Goal: Task Accomplishment & Management: Manage account settings

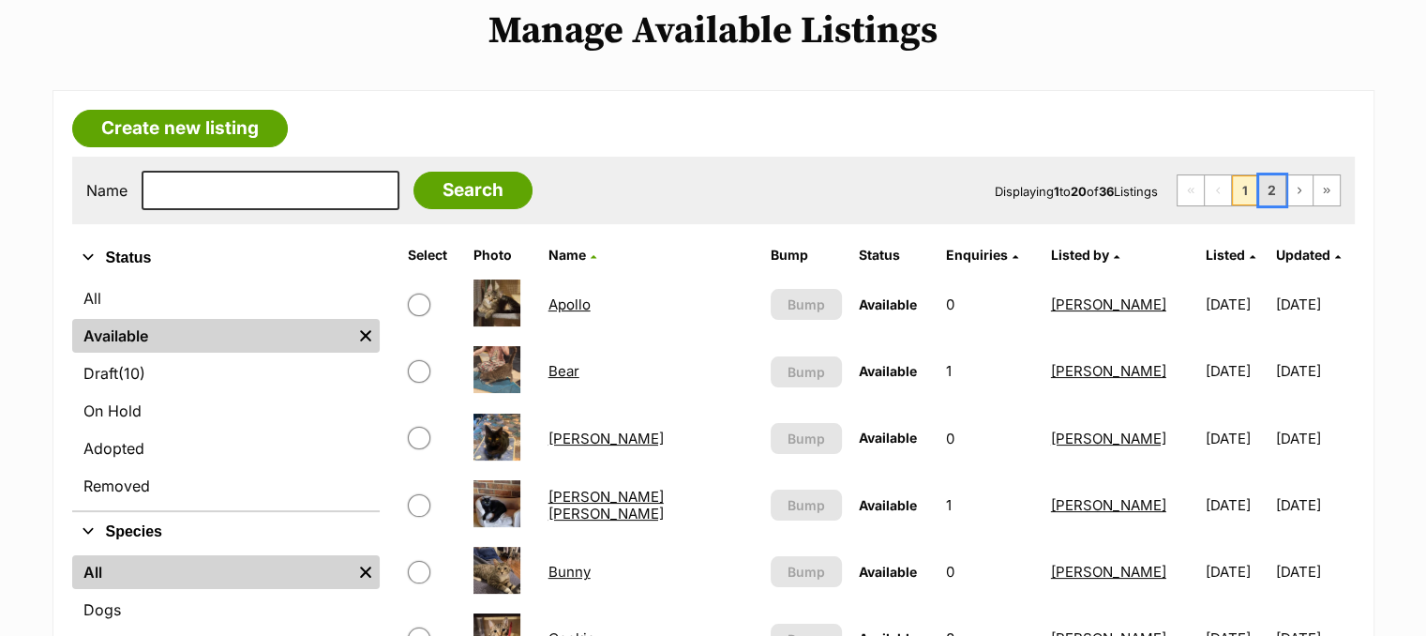
click at [1268, 192] on link "2" at bounding box center [1272, 190] width 26 height 30
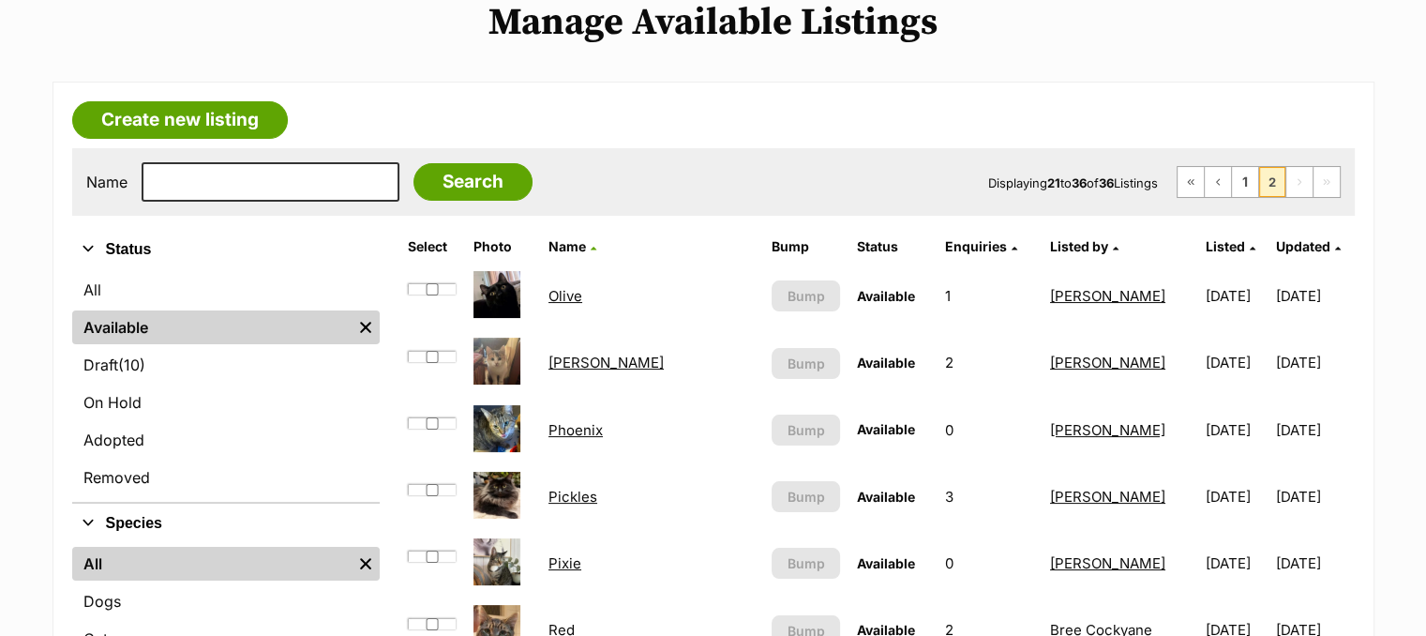
scroll to position [244, 0]
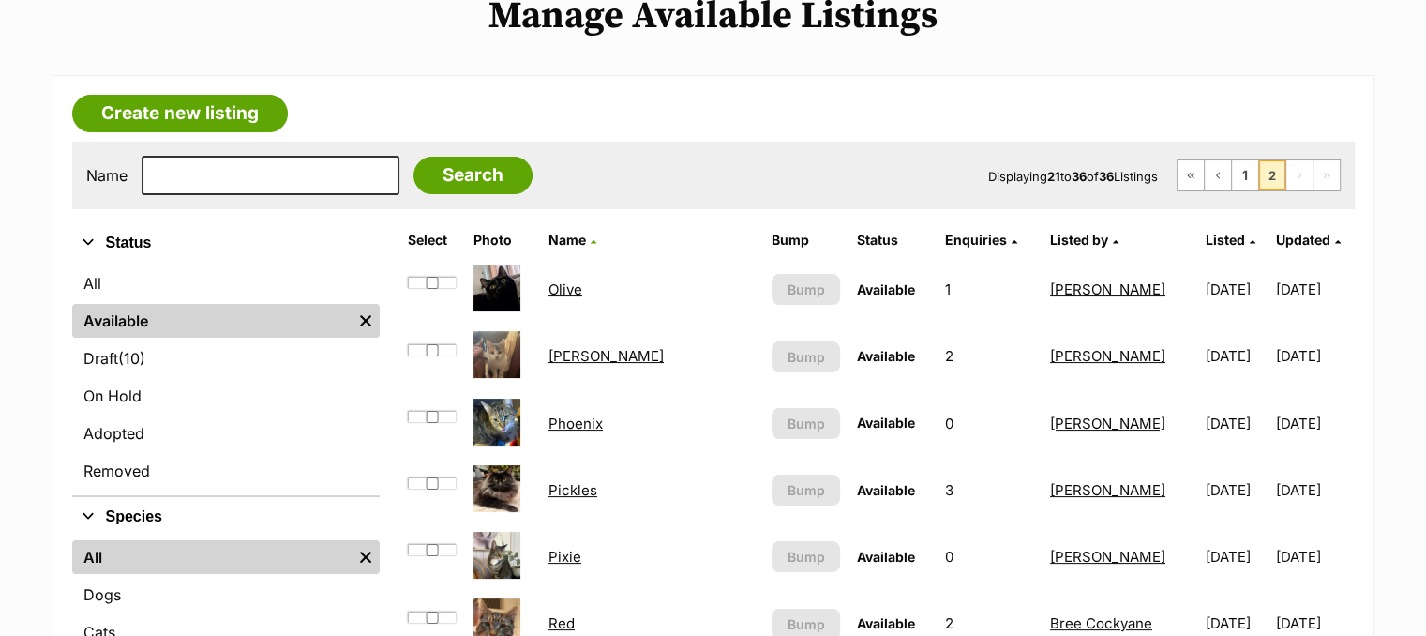
click at [566, 484] on link "Pickles" at bounding box center [573, 490] width 49 height 18
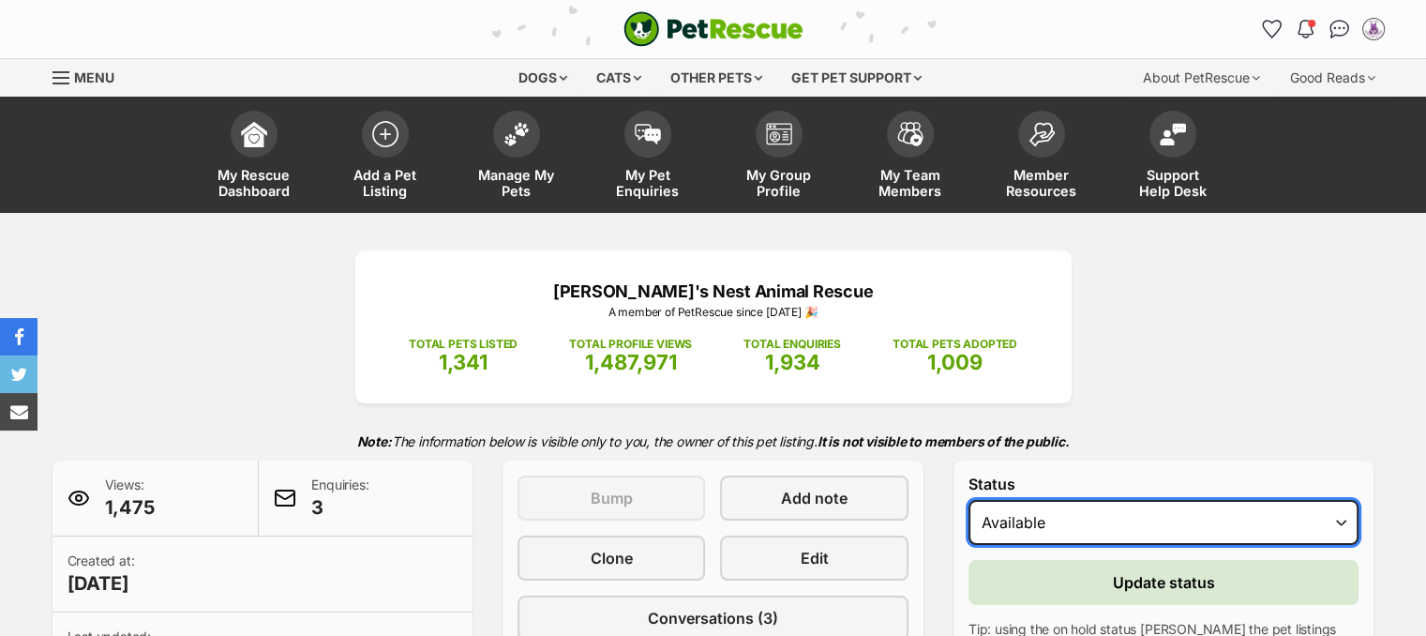
click at [1106, 517] on select "Draft - not available as listing has enquires Available On hold Adopted" at bounding box center [1164, 522] width 391 height 45
select select "on_hold"
click at [969, 500] on select "Draft - not available as listing has enquires Available On hold Adopted" at bounding box center [1164, 522] width 391 height 45
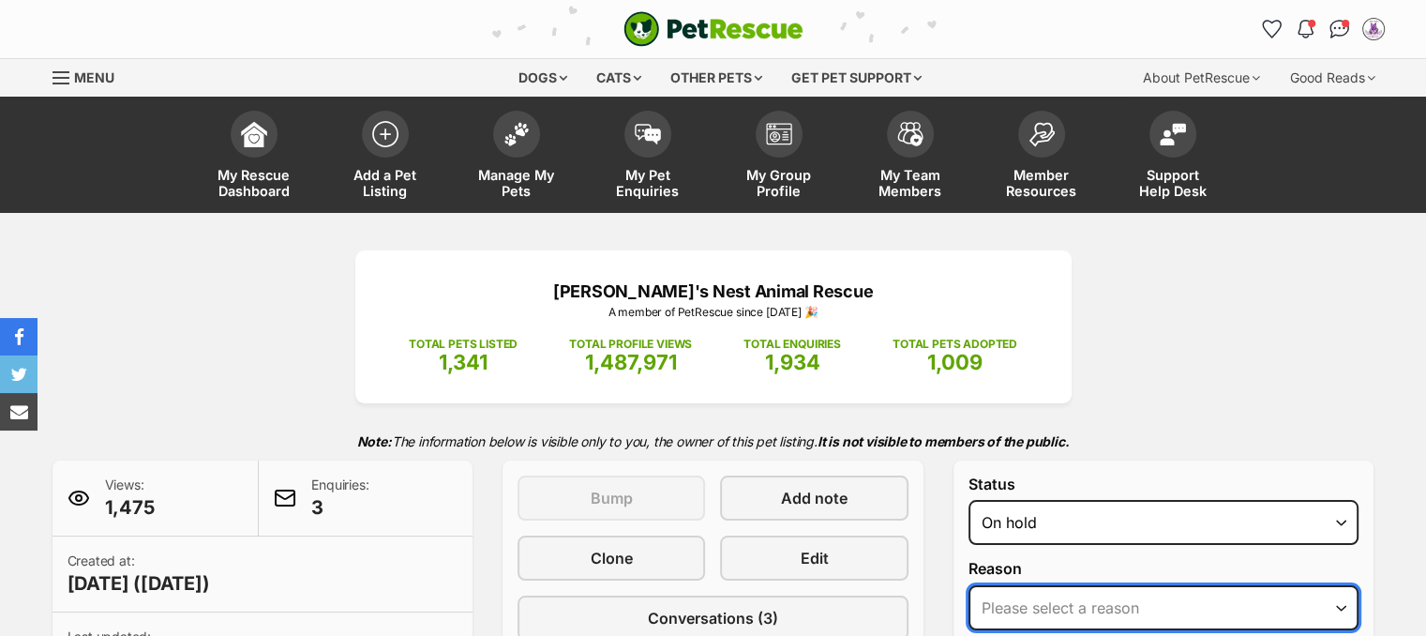
click at [1066, 617] on select "Please select a reason Medical reasons Reviewing applications Adoption pending …" at bounding box center [1164, 607] width 391 height 45
select select "reviewing_applications"
click at [969, 585] on select "Please select a reason Medical reasons Reviewing applications Adoption pending …" at bounding box center [1164, 607] width 391 height 45
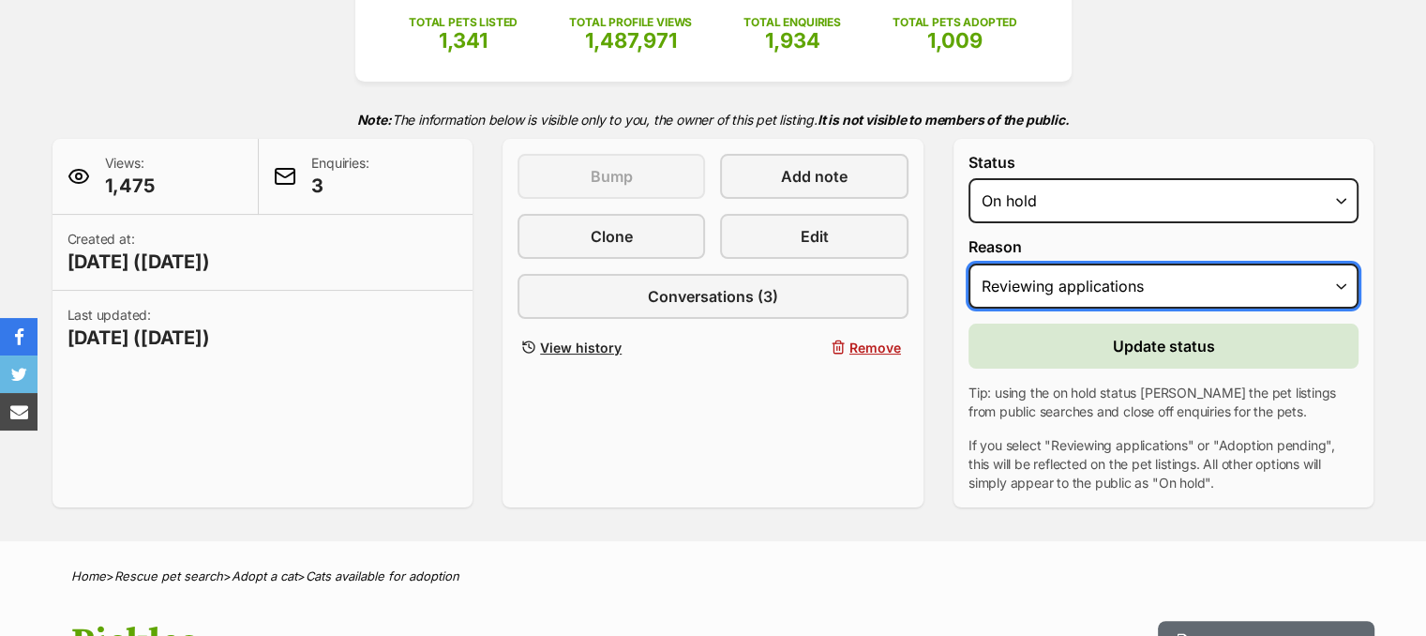
scroll to position [354, 0]
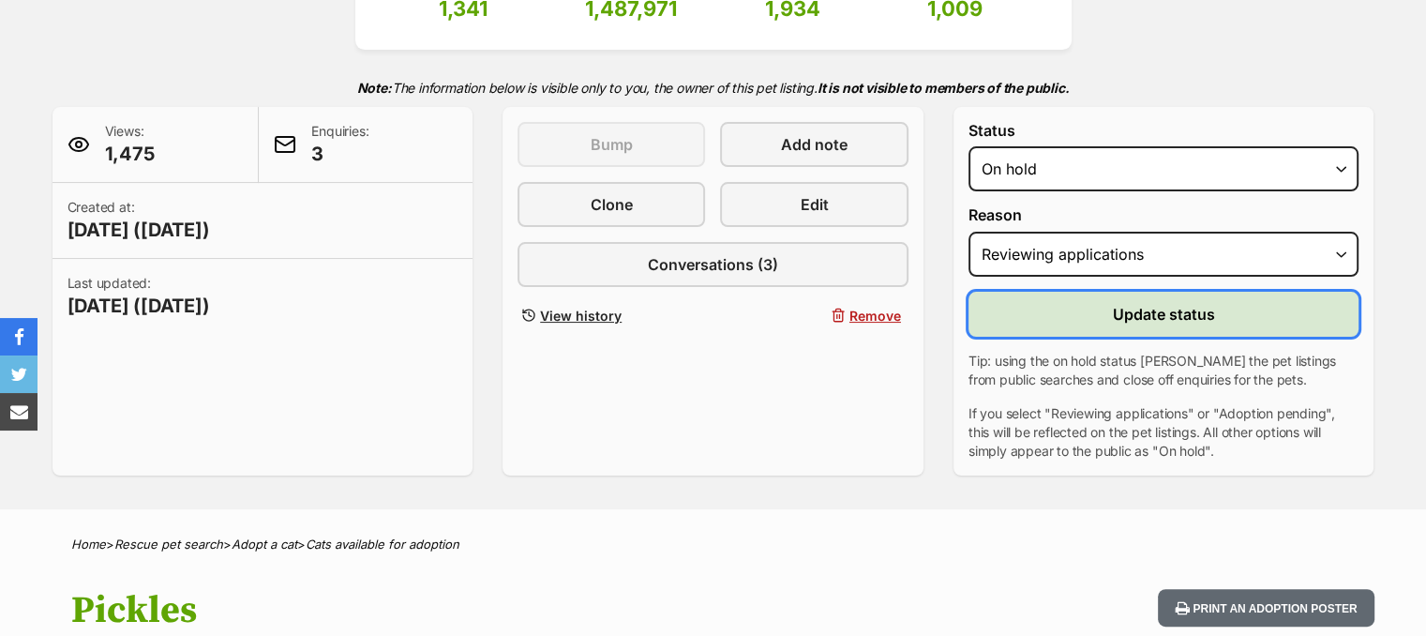
click at [1084, 314] on button "Update status" at bounding box center [1164, 314] width 391 height 45
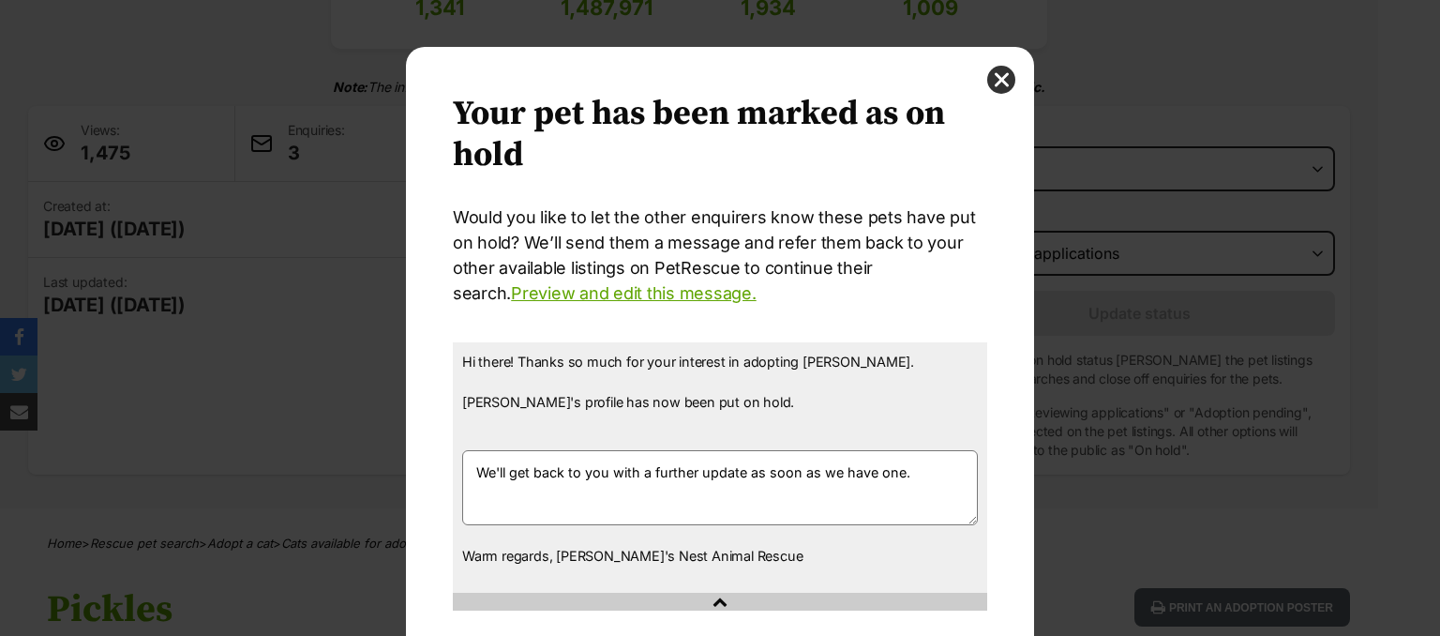
scroll to position [0, 0]
click at [992, 81] on button "close" at bounding box center [1001, 80] width 28 height 28
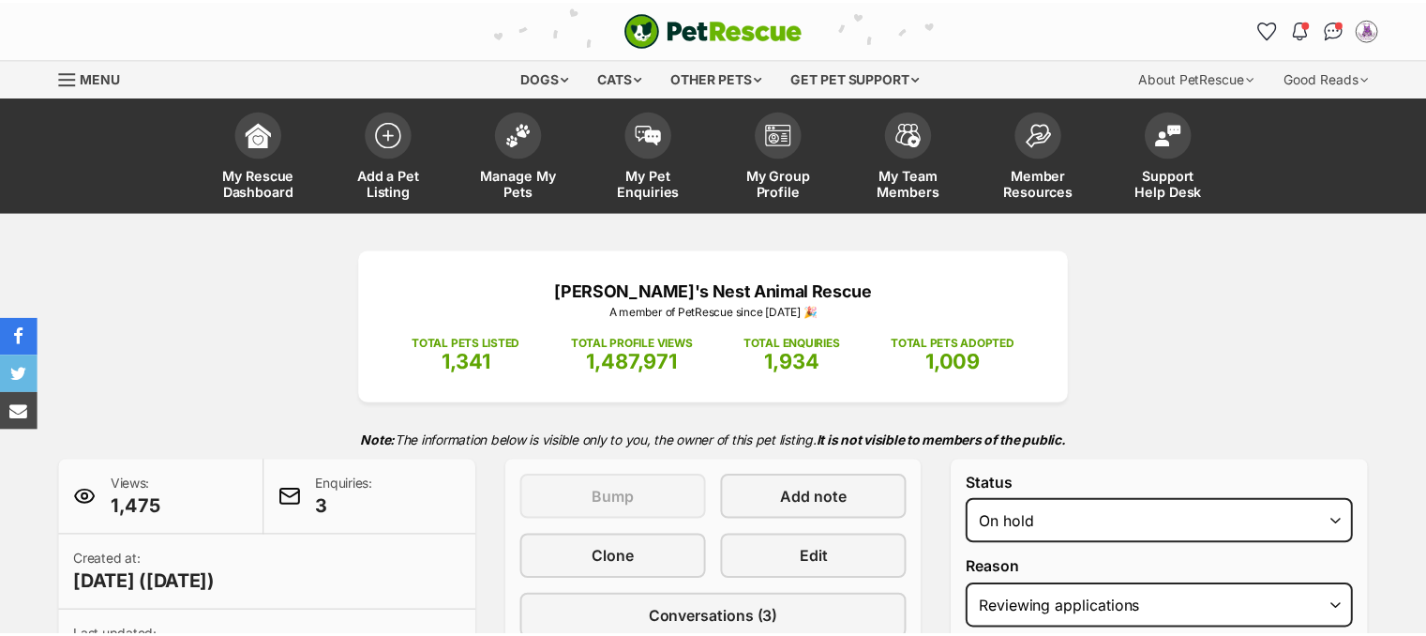
scroll to position [353, 0]
